Goal: Task Accomplishment & Management: Manage account settings

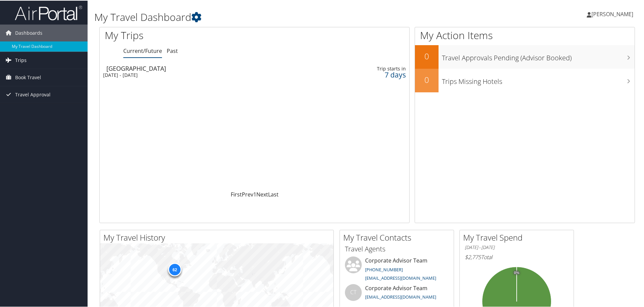
click at [45, 63] on link "Trips" at bounding box center [44, 59] width 88 height 17
click at [614, 20] on link "[PERSON_NAME]" at bounding box center [613, 13] width 53 height 20
click at [584, 59] on link "View Travel Profile" at bounding box center [594, 59] width 75 height 11
